Goal: Find contact information: Find contact information

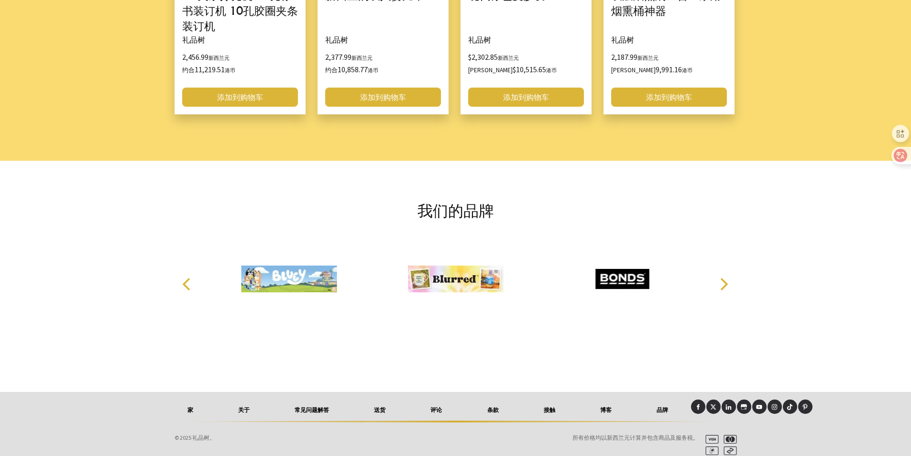
scroll to position [1240, 0]
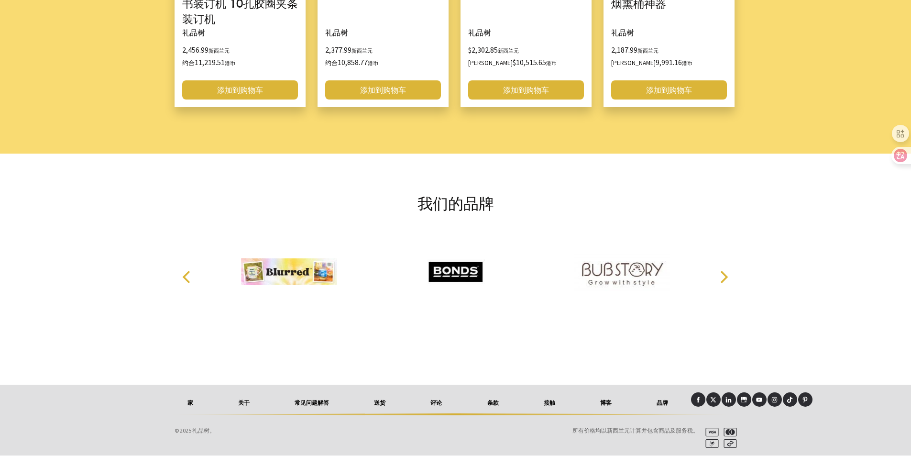
click at [551, 405] on font "接触" at bounding box center [549, 402] width 11 height 7
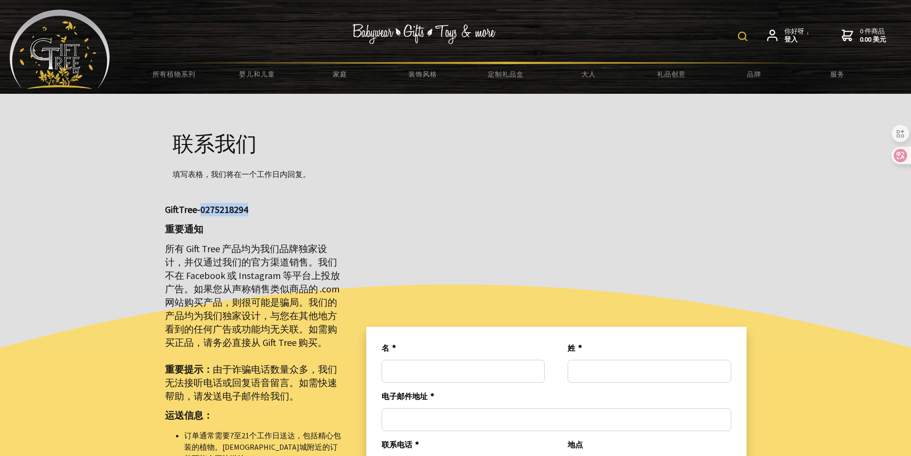
drag, startPoint x: 251, startPoint y: 205, endPoint x: 199, endPoint y: 210, distance: 52.4
click at [199, 210] on p "GiftTree-0275218294" at bounding box center [254, 209] width 178 height 13
copy font "0275218294"
drag, startPoint x: 157, startPoint y: 208, endPoint x: 197, endPoint y: 208, distance: 40.2
click at [197, 208] on div "GiftTree-0275218294 重要通知 所有 Gift Tree 产品均为我们品牌独家设计，并仅通过我们的官方渠道销售。我们不在 Facebook …" at bounding box center [254, 454] width 194 height 565
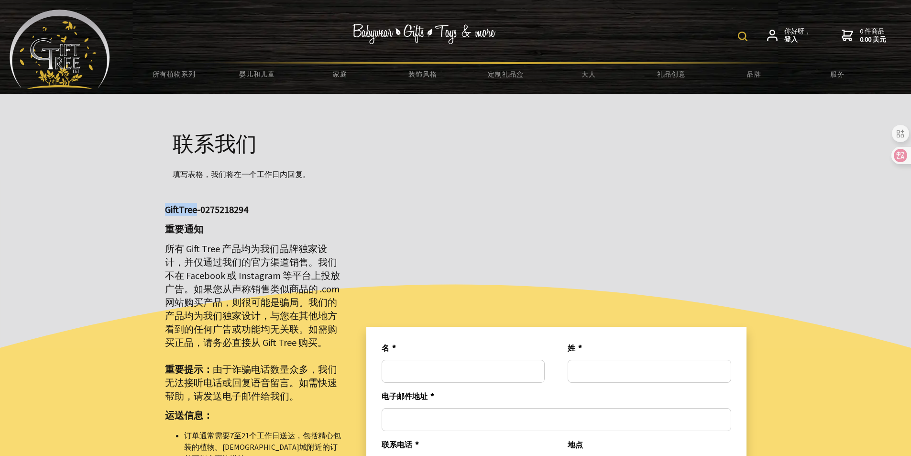
copy font "GiftTree"
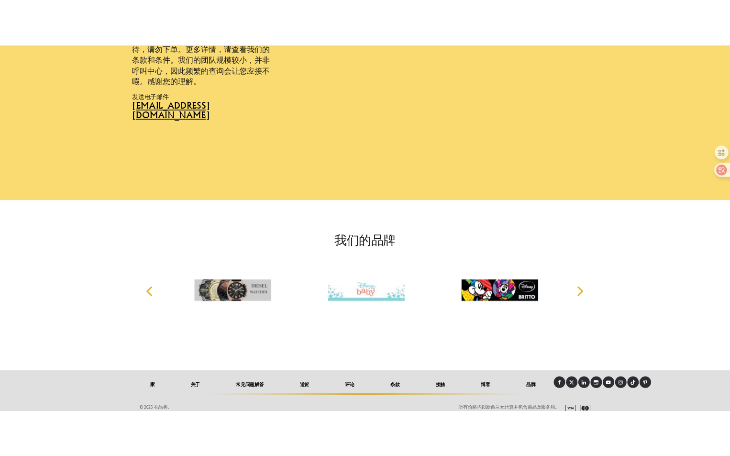
scroll to position [606, 0]
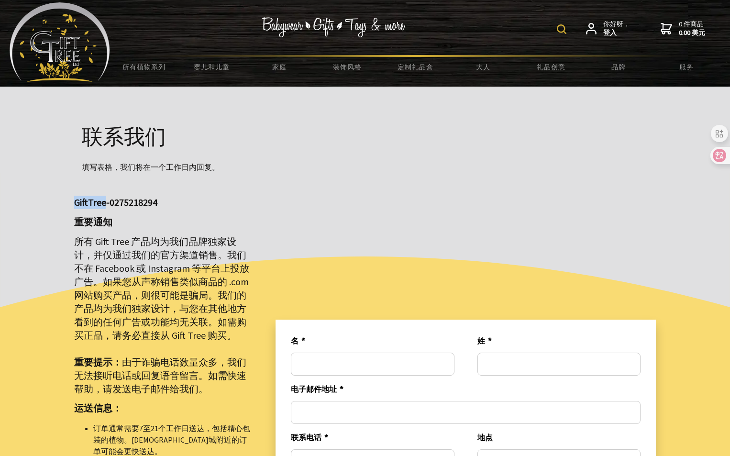
scroll to position [0, 0]
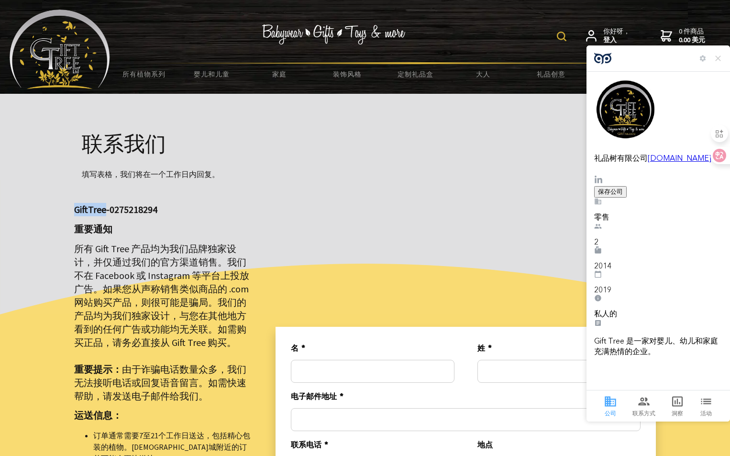
click at [642, 402] on icon at bounding box center [643, 401] width 11 height 8
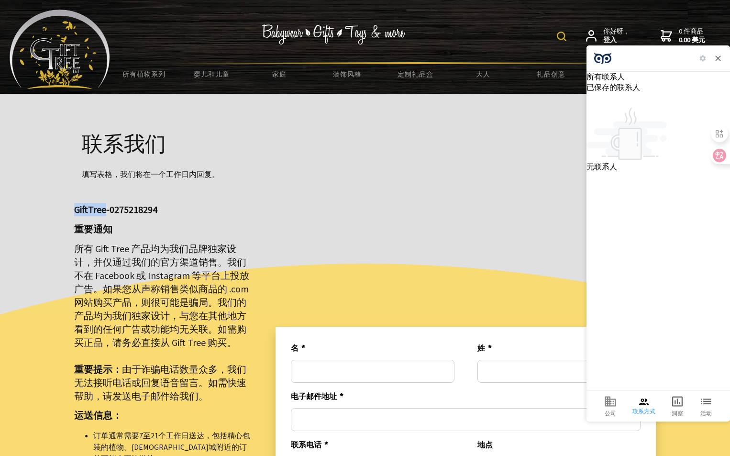
click at [715, 56] on icon at bounding box center [718, 58] width 6 height 6
